Goal: Book appointment/travel/reservation

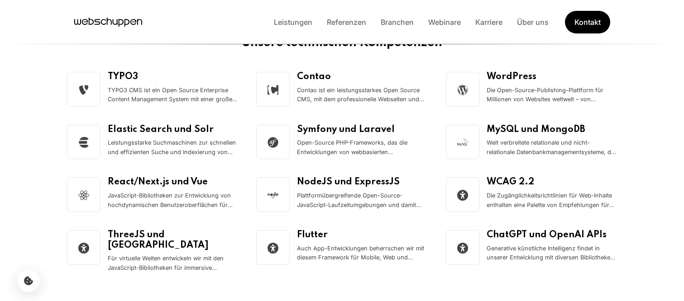
scroll to position [1312, 0]
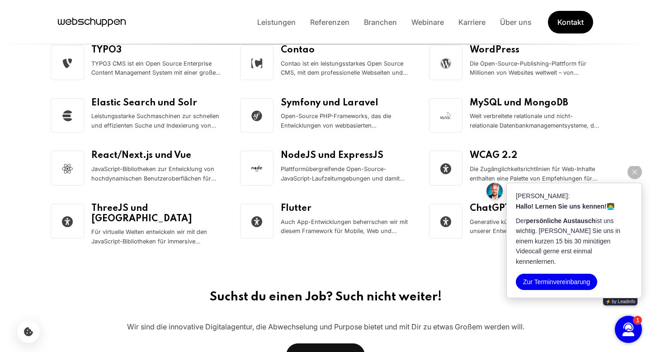
scroll to position [1351, 0]
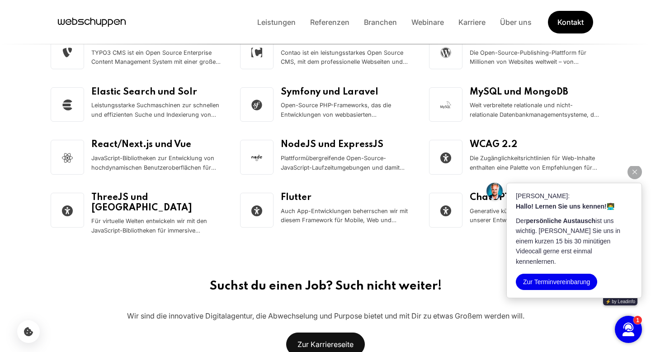
click at [632, 179] on button "button" at bounding box center [635, 172] width 14 height 14
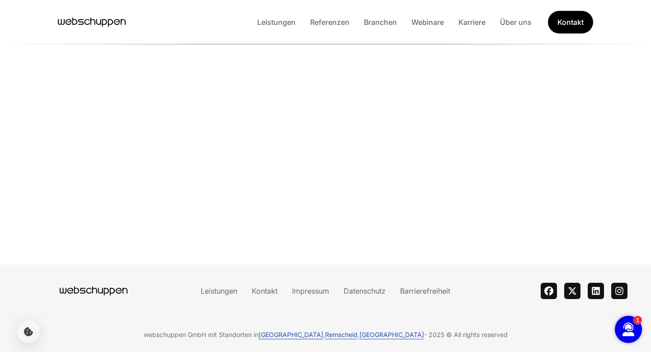
scroll to position [109, 0]
click at [629, 330] on icon "button" at bounding box center [629, 330] width 12 height 14
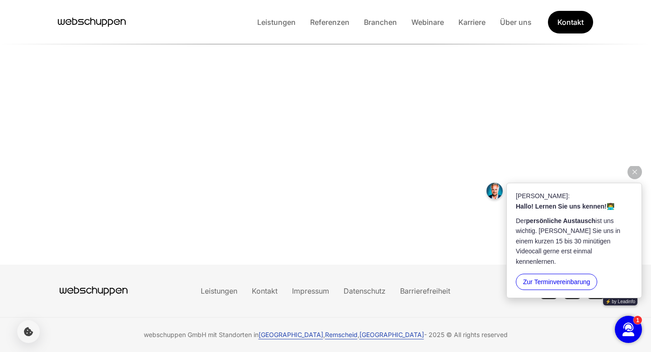
click at [530, 280] on button "Zur Terminvereinbarung" at bounding box center [556, 282] width 81 height 16
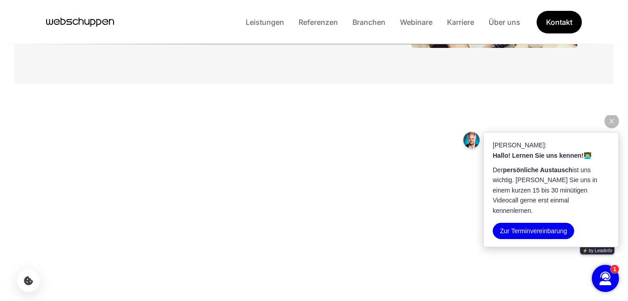
scroll to position [129, 0]
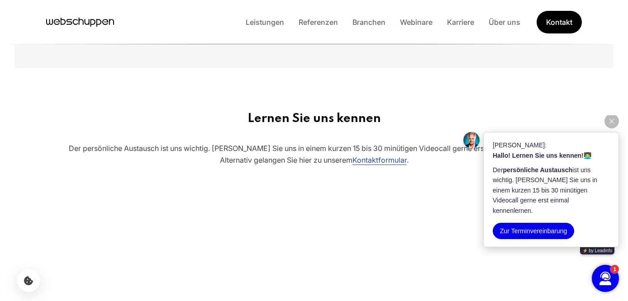
scroll to position [927, 0]
